Goal: Transaction & Acquisition: Purchase product/service

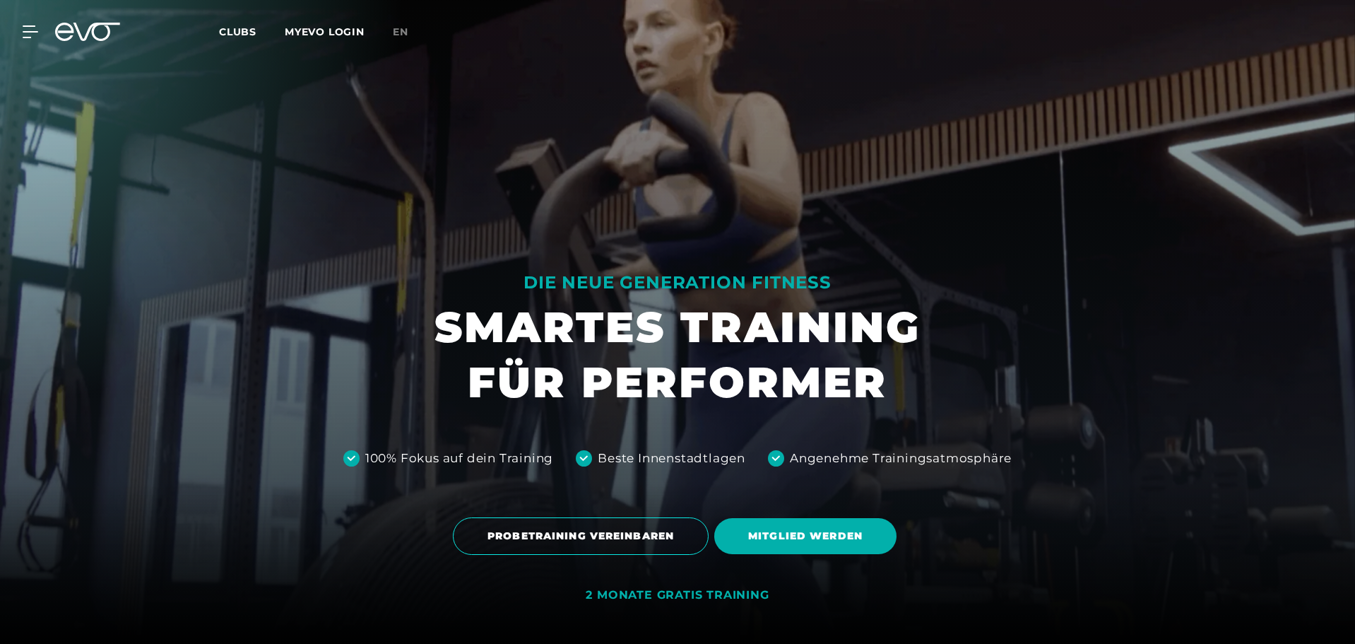
click at [324, 35] on link "MYEVO LOGIN" at bounding box center [325, 31] width 80 height 13
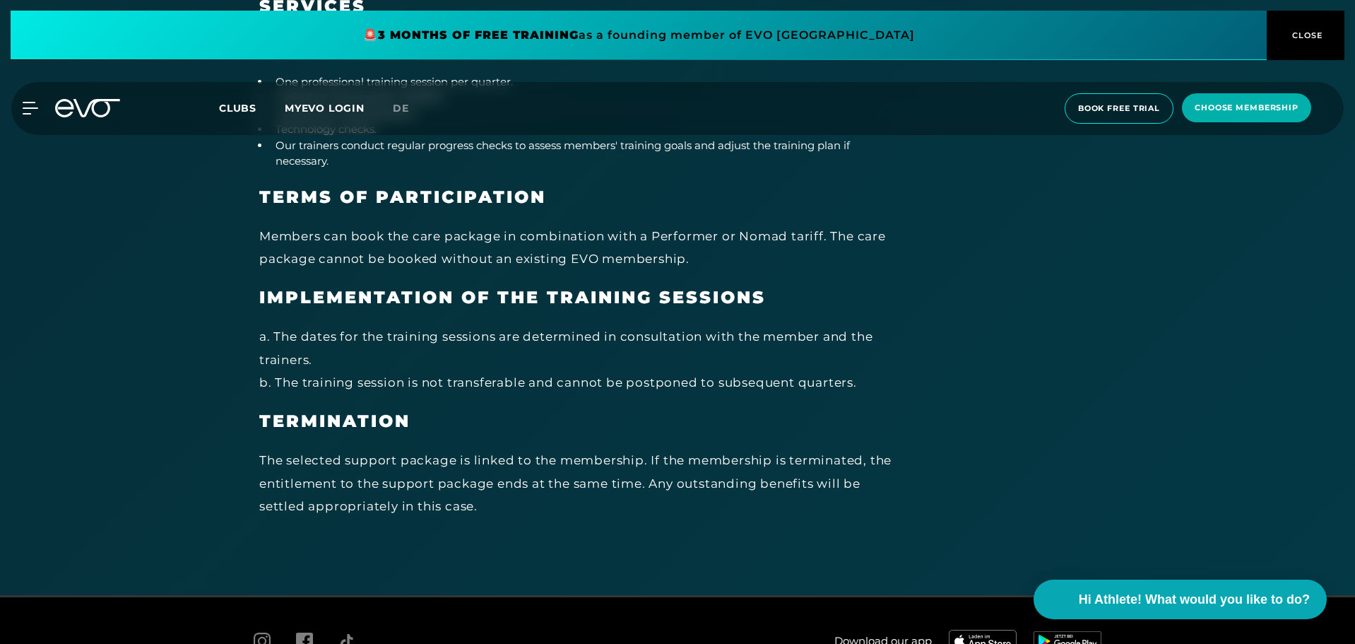
scroll to position [7750, 0]
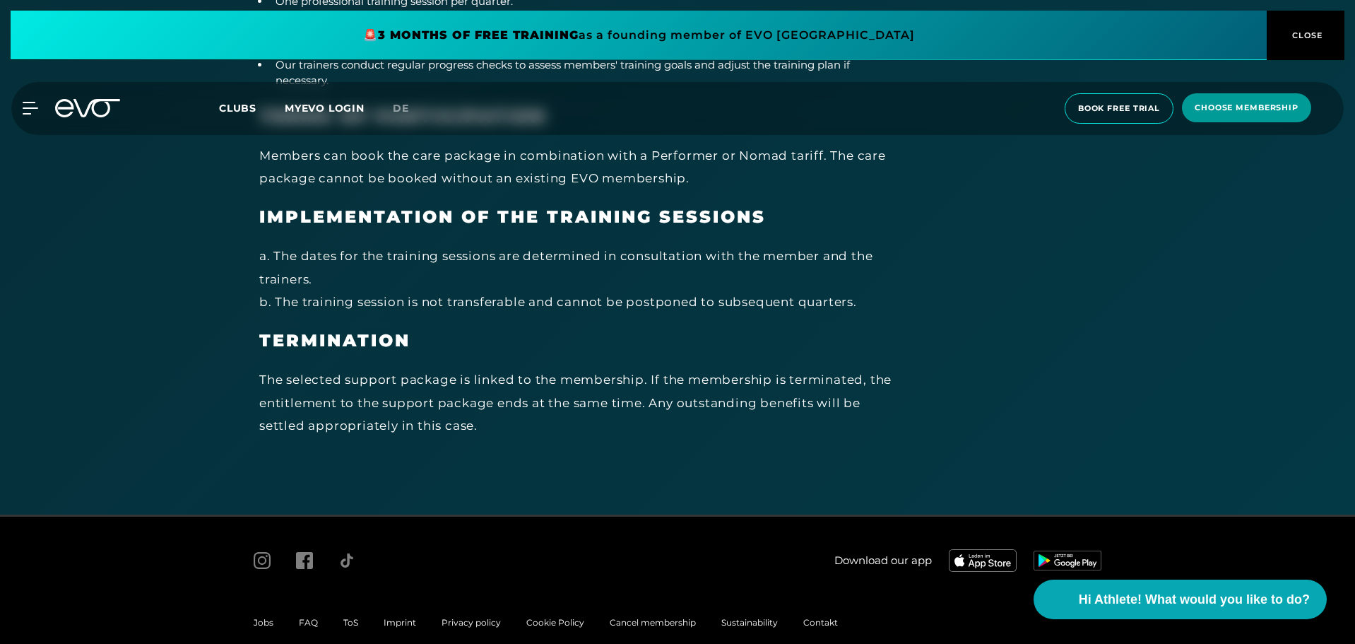
click at [1251, 114] on span "choose membership" at bounding box center [1246, 107] width 129 height 29
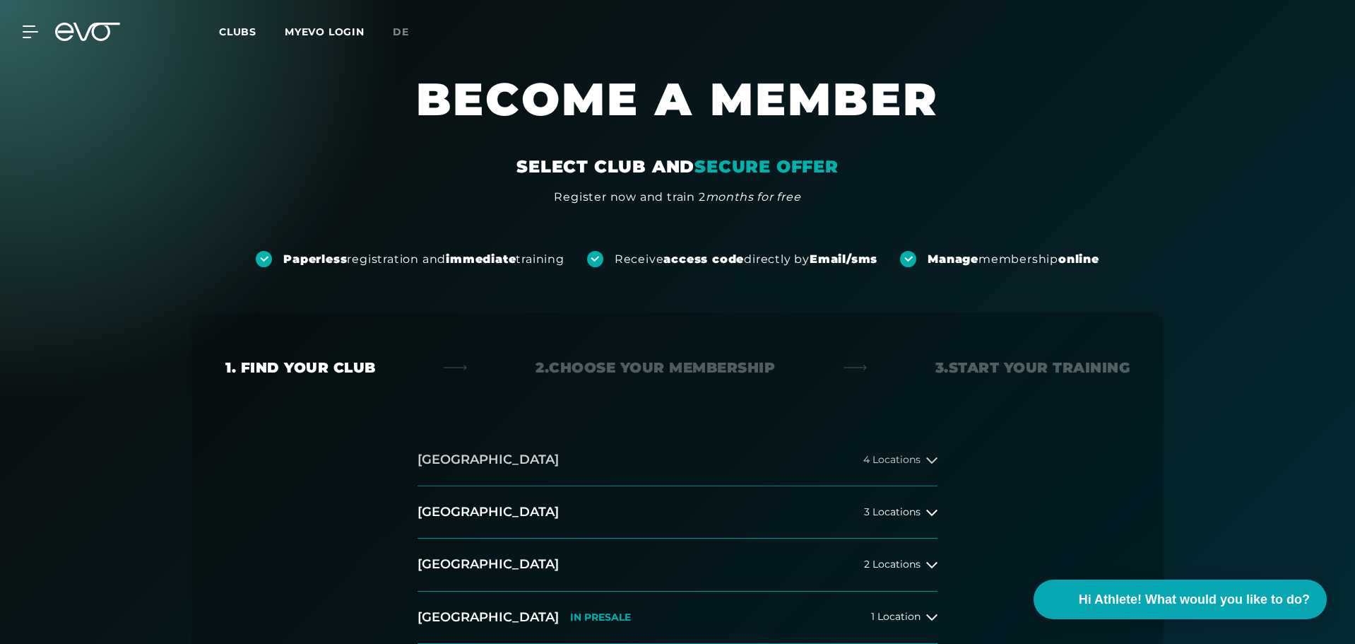
click at [858, 452] on button "Hamburg 4 Locations" at bounding box center [678, 460] width 520 height 52
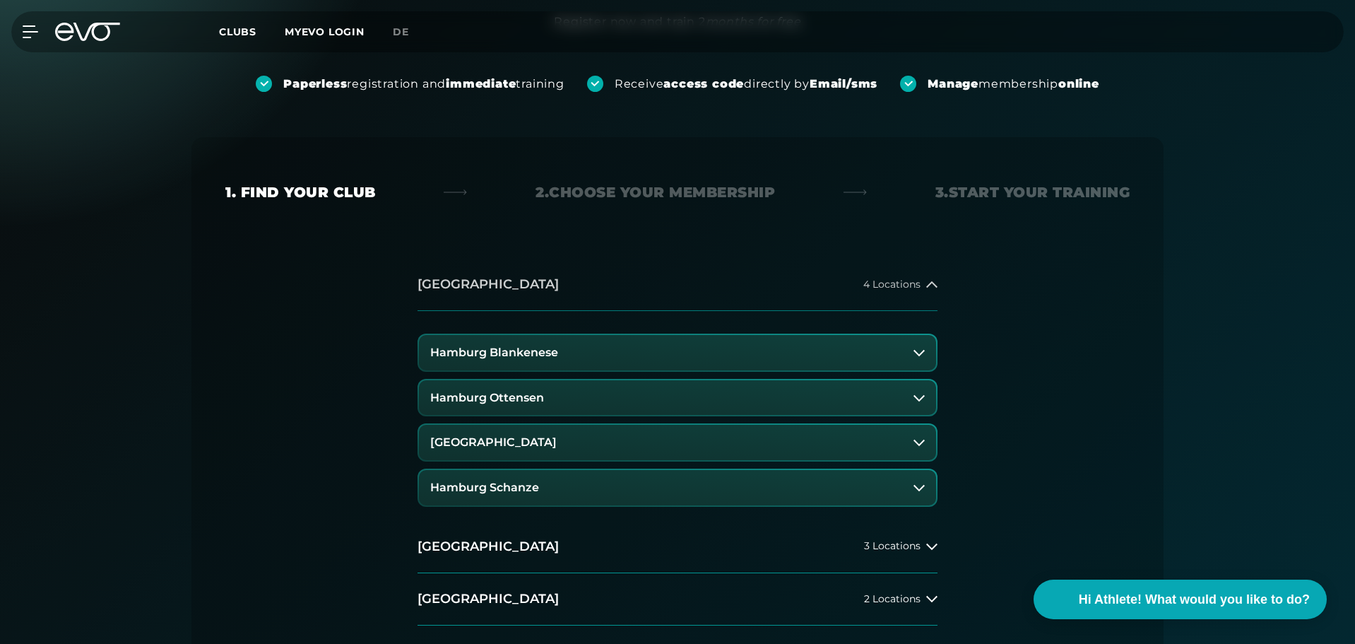
scroll to position [178, 0]
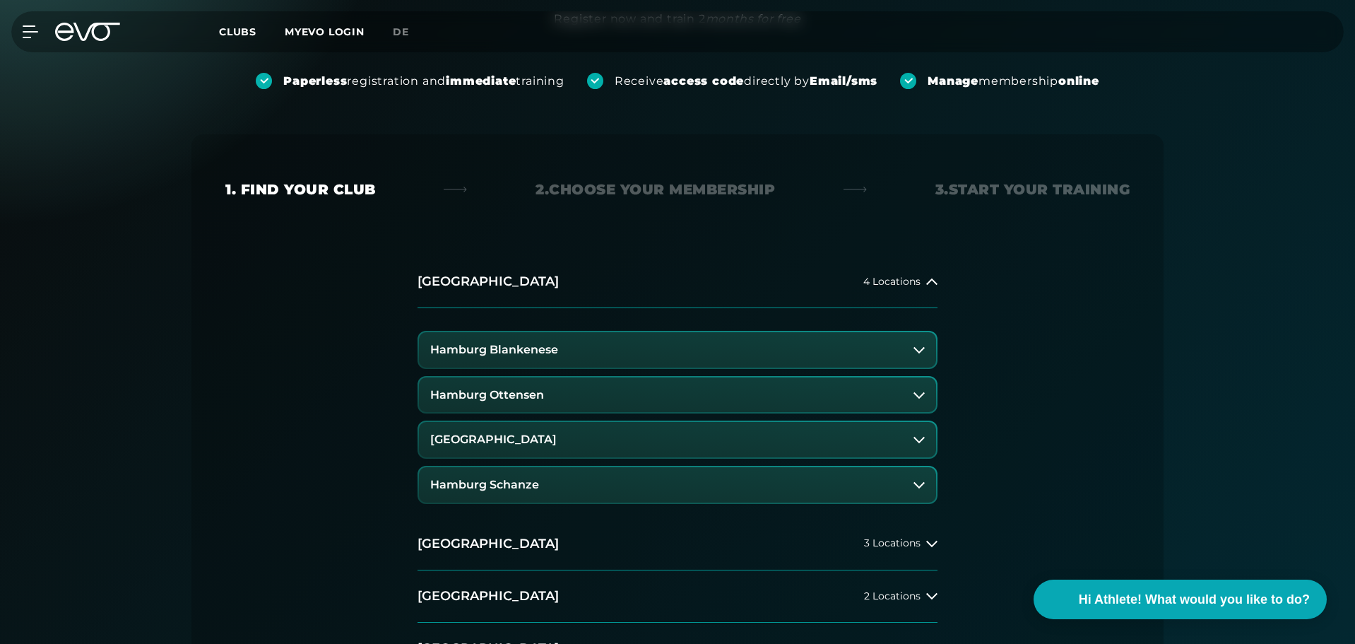
click at [620, 449] on button "[GEOGRAPHIC_DATA]" at bounding box center [677, 439] width 517 height 35
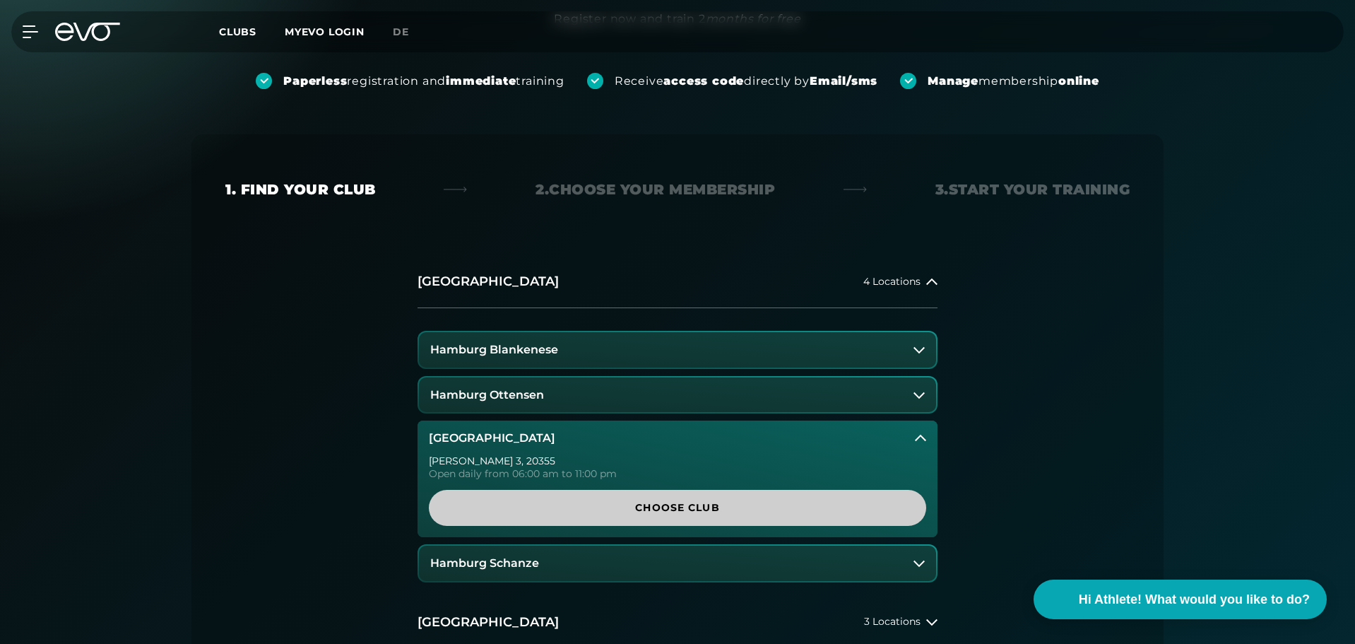
click at [618, 507] on span "Choose Club" at bounding box center [678, 507] width 430 height 15
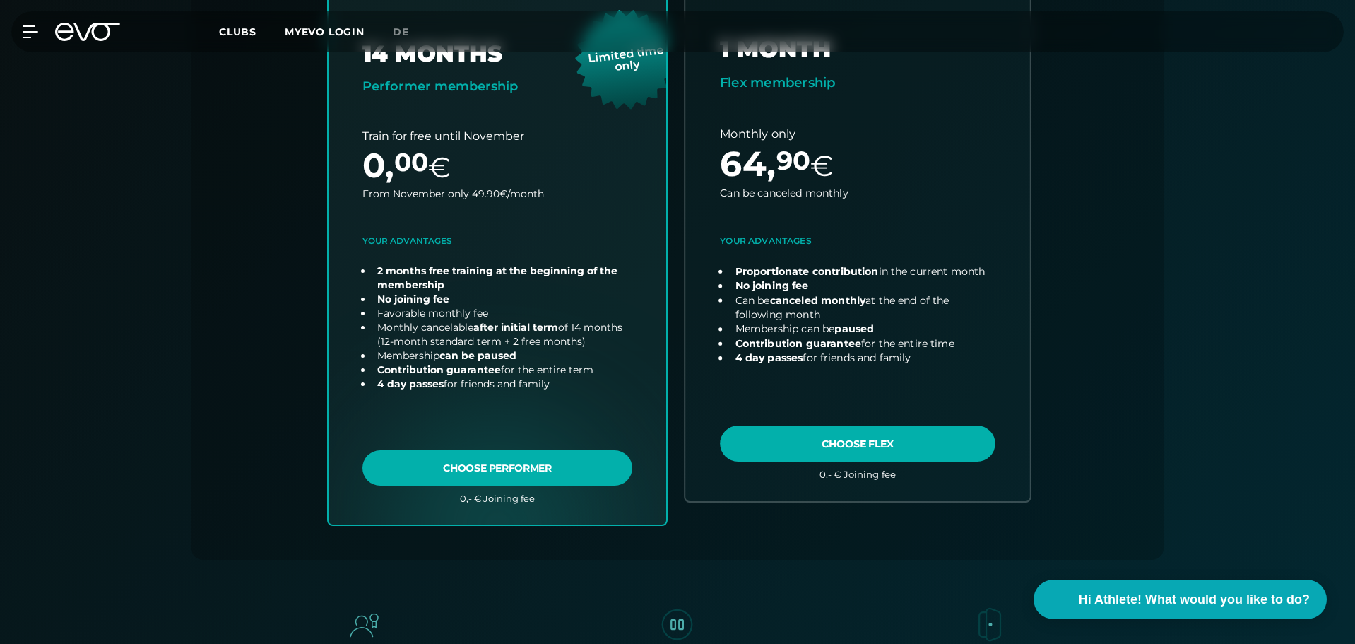
scroll to position [548, 0]
click at [860, 312] on link "choose plan" at bounding box center [857, 244] width 345 height 512
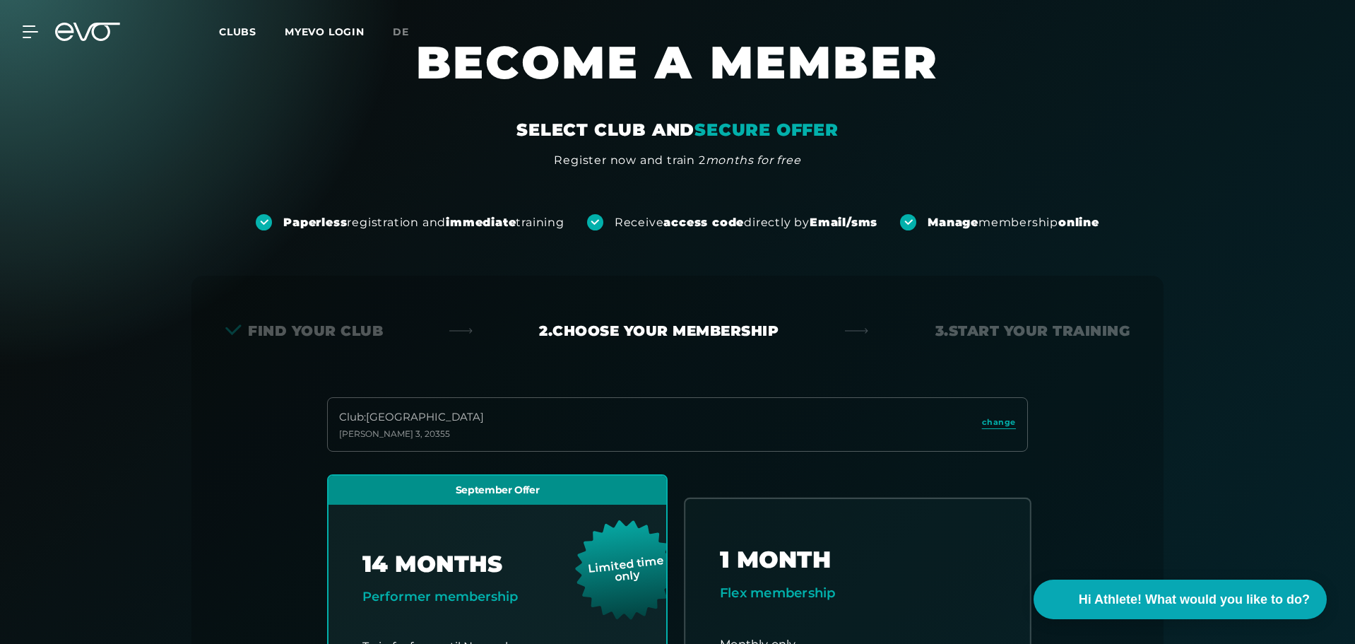
scroll to position [0, 0]
